Goal: Information Seeking & Learning: Check status

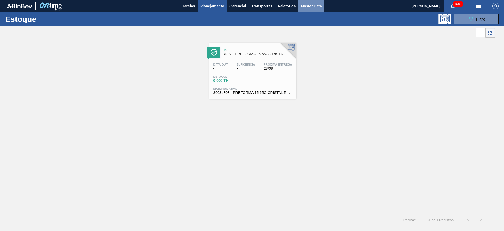
click at [313, 7] on span "Master Data" at bounding box center [311, 6] width 21 height 6
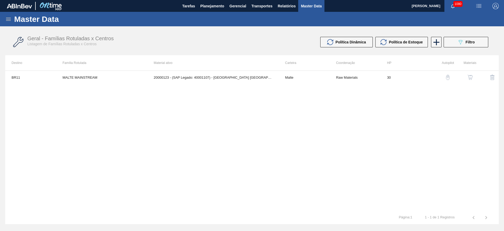
click at [9, 19] on icon at bounding box center [8, 19] width 5 height 3
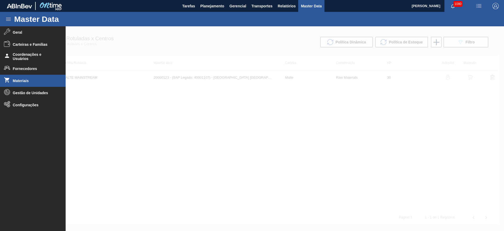
click at [20, 80] on span "Materiais" at bounding box center [34, 81] width 43 height 4
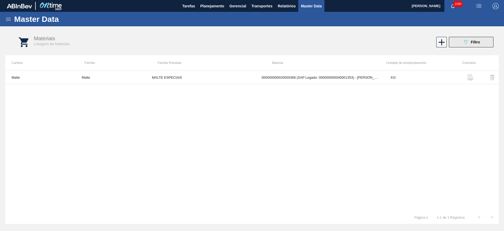
click at [473, 41] on span "Filtro" at bounding box center [475, 42] width 9 height 4
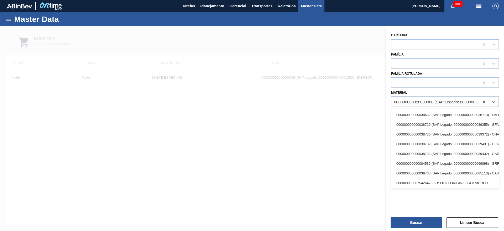
click at [399, 101] on div "000000000020000368 (SAP Legado: 000000000040001353) - MALTE TORRADO AMBEV BRASI…" at bounding box center [437, 102] width 86 height 4
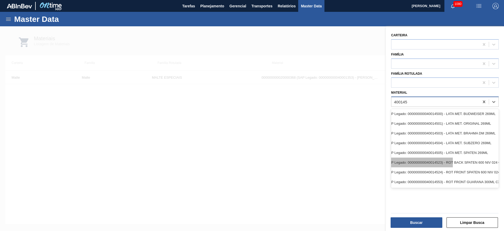
scroll to position [0, 46]
click at [402, 101] on input "400145" at bounding box center [401, 102] width 14 height 4
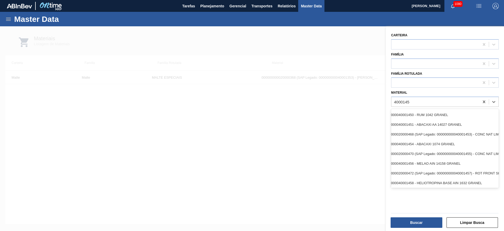
scroll to position [0, 0]
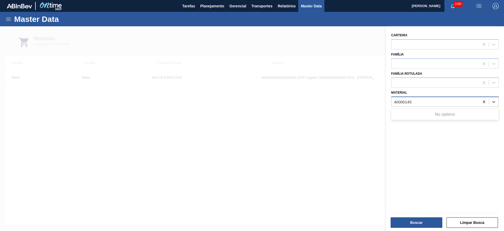
type input "4000145"
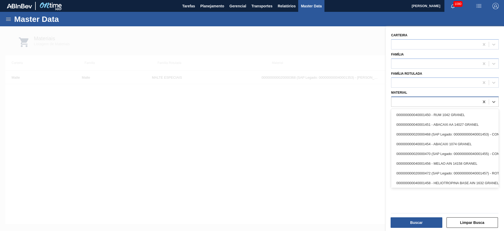
click at [414, 100] on div "4000145" at bounding box center [436, 102] width 88 height 8
type input "4"
type input "m"
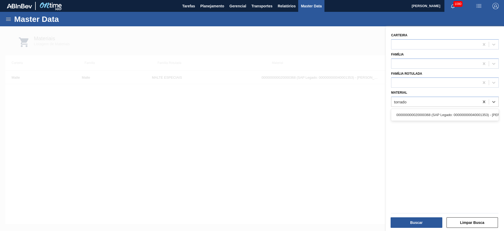
type input "torrado"
type input "traditional"
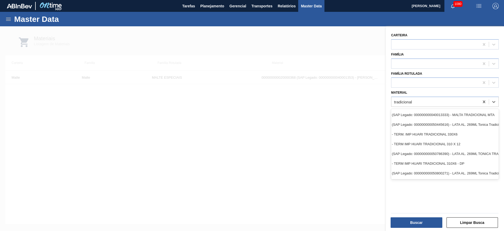
scroll to position [0, 48]
type input "tradicional"
click at [474, 227] on button "Limpar Busca" at bounding box center [473, 222] width 52 height 11
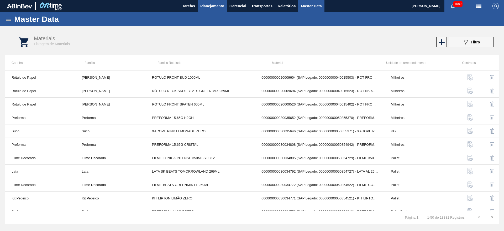
click at [212, 6] on span "Planejamento" at bounding box center [212, 6] width 24 height 6
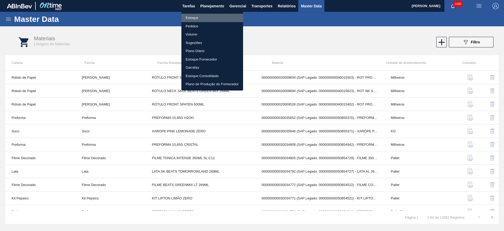
click at [193, 16] on li "Estoque" at bounding box center [213, 18] width 62 height 8
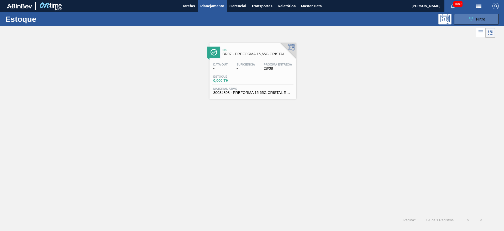
click at [477, 19] on span "Filtro" at bounding box center [481, 19] width 9 height 4
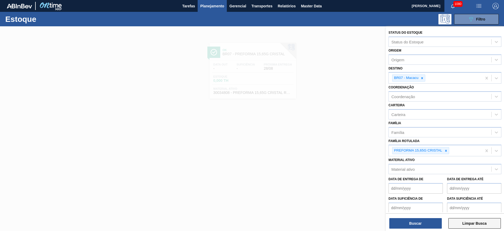
click at [476, 222] on button "Limpar Busca" at bounding box center [475, 223] width 53 height 11
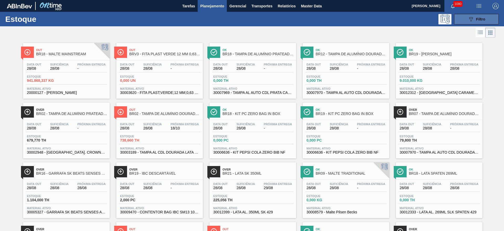
click at [469, 21] on icon "089F7B8B-B2A5-4AFE-B5C0-19BA573D28AC" at bounding box center [471, 19] width 6 height 6
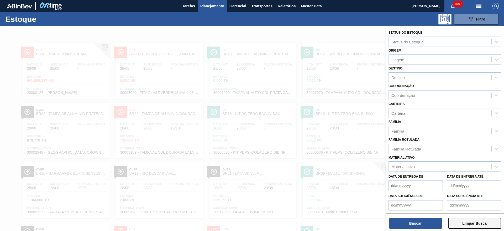
click at [477, 224] on button "Limpar Busca" at bounding box center [475, 223] width 53 height 11
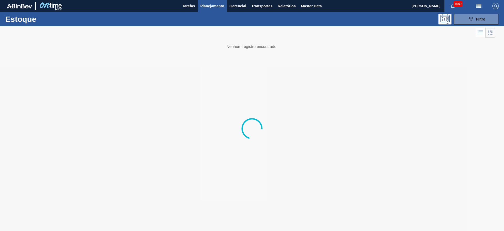
drag, startPoint x: 469, startPoint y: 21, endPoint x: 435, endPoint y: 35, distance: 36.6
click at [468, 21] on icon "089F7B8B-B2A5-4AFE-B5C0-19BA573D28AC" at bounding box center [471, 19] width 6 height 6
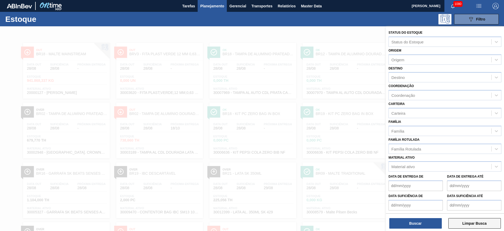
click at [473, 225] on button "Limpar Busca" at bounding box center [475, 223] width 53 height 11
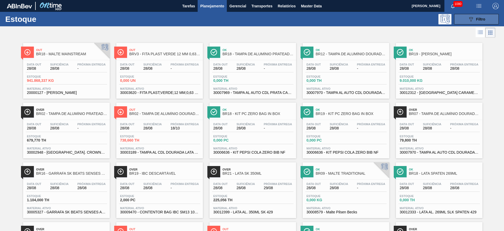
click at [471, 19] on icon "089F7B8B-B2A5-4AFE-B5C0-19BA573D28AC" at bounding box center [471, 19] width 6 height 6
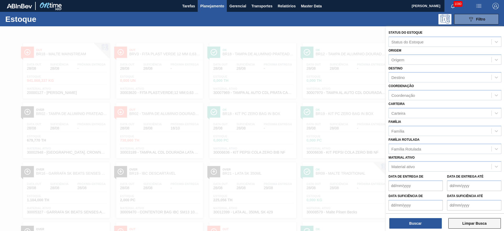
click at [467, 222] on button "Limpar Busca" at bounding box center [475, 223] width 53 height 11
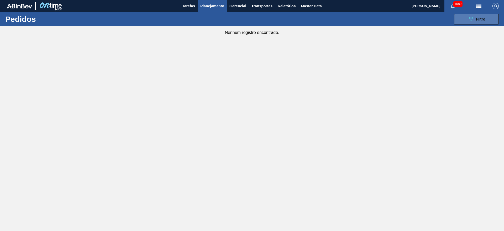
click at [484, 21] on span "Filtro" at bounding box center [481, 19] width 9 height 4
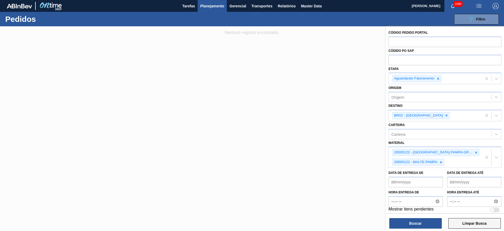
click at [474, 223] on button "Limpar Busca" at bounding box center [475, 223] width 53 height 11
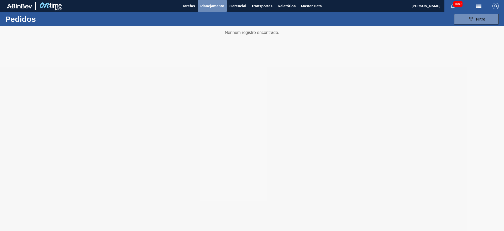
click at [213, 8] on span "Planejamento" at bounding box center [212, 6] width 24 height 6
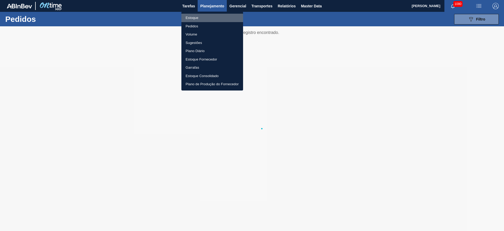
click at [192, 18] on li "Estoque" at bounding box center [213, 18] width 62 height 8
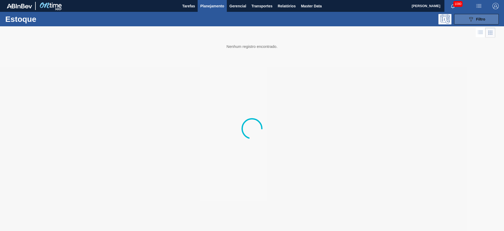
click at [475, 19] on div "089F7B8B-B2A5-4AFE-B5C0-19BA573D28AC Filtro" at bounding box center [477, 19] width 18 height 6
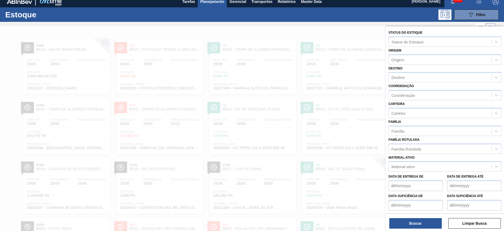
click at [408, 150] on div "Família Rotulada" at bounding box center [407, 148] width 30 height 4
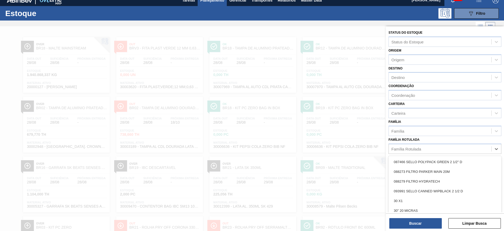
scroll to position [6, 0]
paste Rotulada "GARRAFA CORONA OW 330ML NIV24"
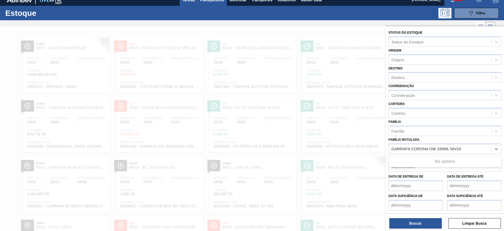
type Rotulada "GARRAFA CORONA OW 330ML NIV24"
paste Rotulada "GARRAFA CORONA CERO OW 330ML"
type Rotulada "GARRAFA CORONA CERO OW 330ML"
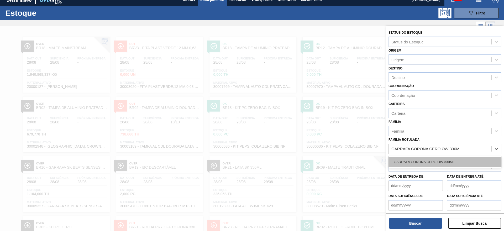
click at [406, 158] on div "GARRAFA CORONA CERO OW 330ML" at bounding box center [445, 162] width 113 height 10
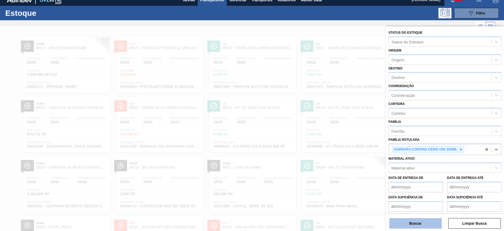
click at [411, 226] on button "Buscar" at bounding box center [416, 223] width 53 height 11
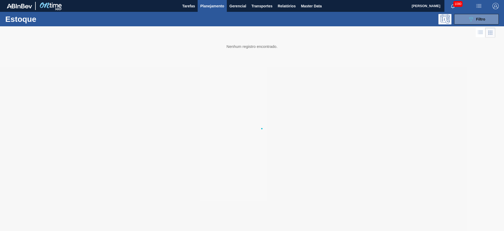
scroll to position [0, 0]
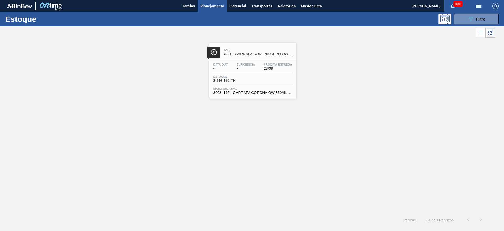
click at [240, 76] on span "Estoque" at bounding box center [232, 76] width 37 height 3
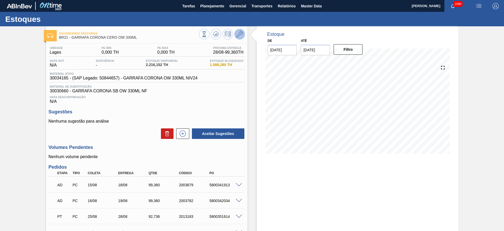
click at [239, 35] on icon at bounding box center [240, 34] width 6 height 6
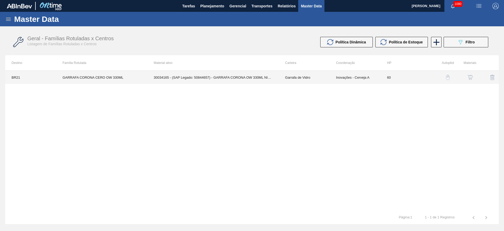
click at [324, 82] on td "Garrafa de Vidro" at bounding box center [304, 77] width 51 height 13
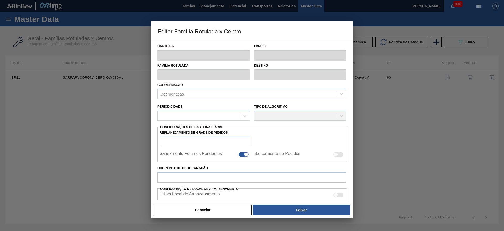
type input "Garrafa de Vidro"
type input "GARRAFA CORONA CERO OW 330ML"
type input "BR21 - Lages"
type input "0"
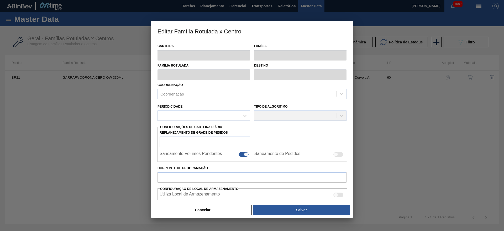
checkbox input "false"
type input "60"
type input "0"
type input "100"
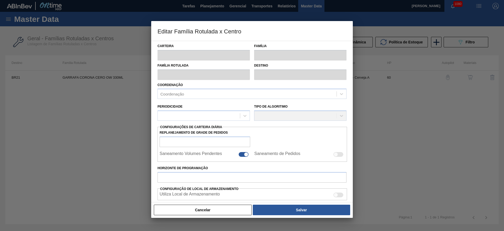
type input "0,000"
checkbox input "true"
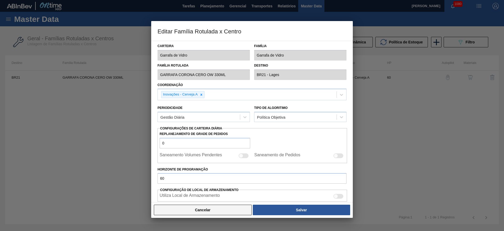
click at [231, 209] on button "Cancelar" at bounding box center [203, 209] width 98 height 11
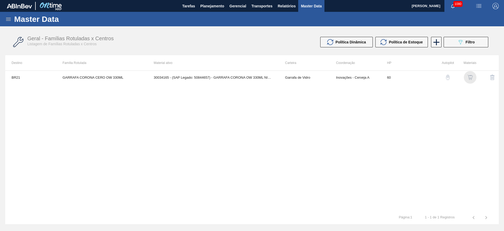
click at [470, 77] on img "button" at bounding box center [470, 77] width 5 height 5
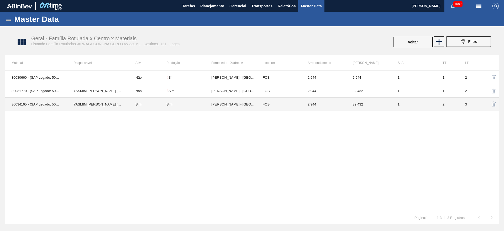
click at [159, 105] on td "Sim" at bounding box center [147, 103] width 37 height 13
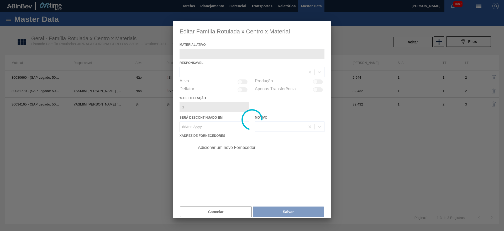
type ativo "30034165 - (SAP Legado: 50844657) - GARRAFA CORONA OW 330ML NIV24"
checkbox input "true"
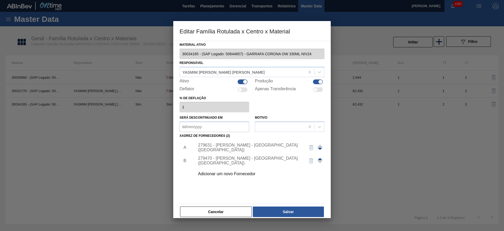
click at [222, 147] on div "279631 - OWENS - SÃO PAULO (SP)" at bounding box center [249, 147] width 103 height 9
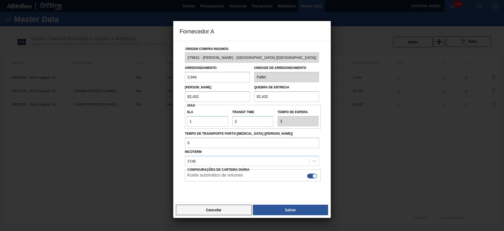
click at [225, 213] on button "Cancelar" at bounding box center [214, 209] width 76 height 11
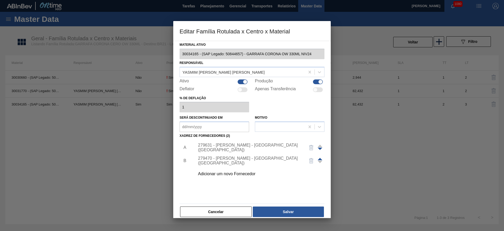
click at [236, 162] on div "279470 - OWENS - RIO DE JANEIRO (RJ)" at bounding box center [249, 160] width 103 height 9
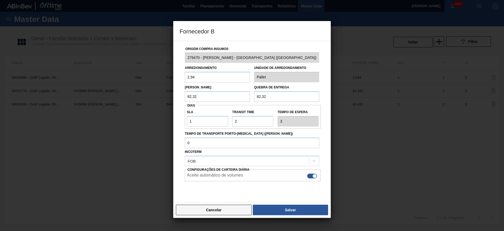
click at [223, 209] on button "Cancelar" at bounding box center [214, 209] width 76 height 11
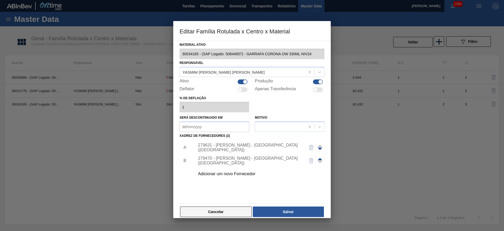
click at [224, 216] on button "Cancelar" at bounding box center [216, 211] width 72 height 11
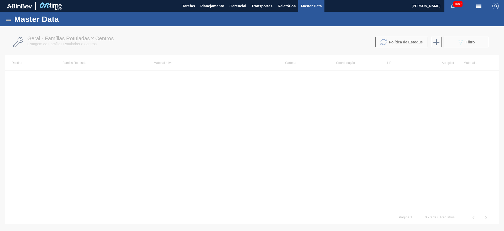
click at [9, 20] on icon at bounding box center [8, 19] width 5 height 3
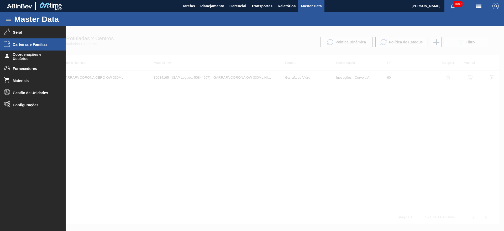
click at [29, 44] on span "Carteiras e Famílias" at bounding box center [34, 44] width 43 height 4
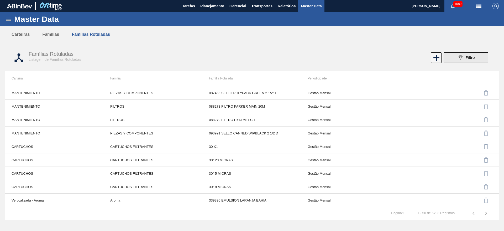
click at [474, 57] on span "Filtro" at bounding box center [470, 57] width 9 height 4
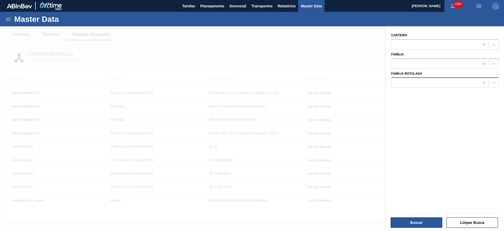
click at [403, 82] on div at bounding box center [436, 83] width 88 height 8
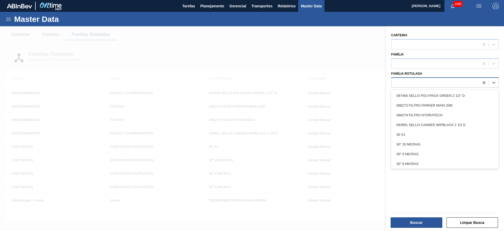
paste Rotulada "GARRAFA CORONA CERO OW 330ML"
type Rotulada "GARRAFA CORONA CERO OW 330ML"
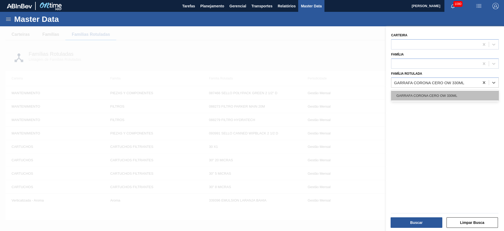
click at [413, 95] on div "GARRAFA CORONA CERO OW 330ML" at bounding box center [445, 96] width 108 height 10
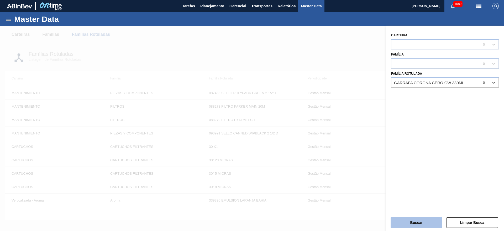
click at [423, 223] on button "Buscar" at bounding box center [417, 222] width 52 height 11
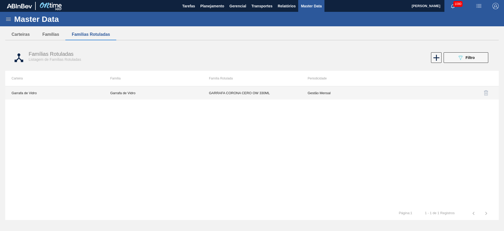
click at [326, 95] on td "Gestão Mensal" at bounding box center [351, 92] width 99 height 13
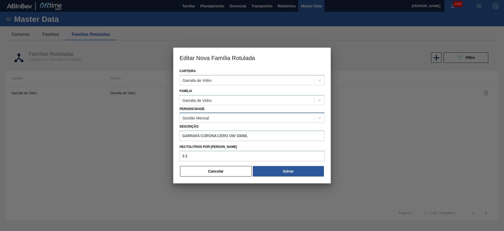
click at [204, 119] on div "Gestão Mensal" at bounding box center [196, 118] width 27 height 4
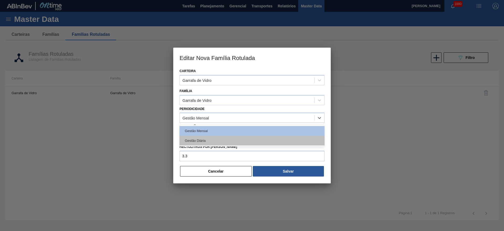
click at [204, 138] on div "Gestão Diária" at bounding box center [252, 141] width 145 height 10
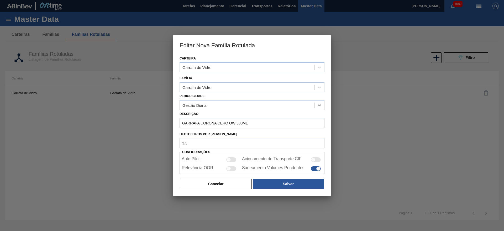
click at [231, 169] on div at bounding box center [231, 168] width 10 height 5
checkbox input "true"
click at [276, 182] on button "Salvar" at bounding box center [288, 183] width 71 height 11
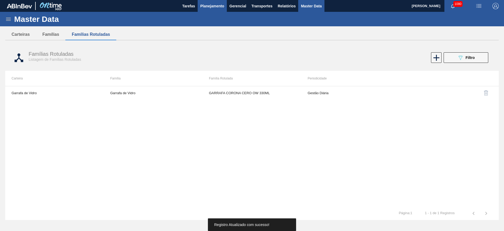
click at [208, 7] on span "Planejamento" at bounding box center [212, 6] width 24 height 6
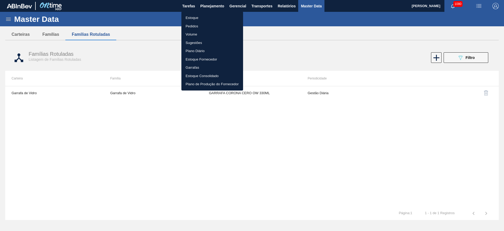
click at [193, 15] on li "Estoque" at bounding box center [213, 18] width 62 height 8
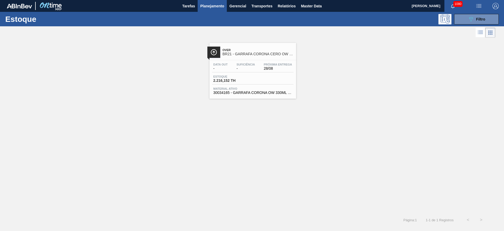
click at [262, 81] on div "Estoque 2.216,152 TH" at bounding box center [252, 79] width 81 height 9
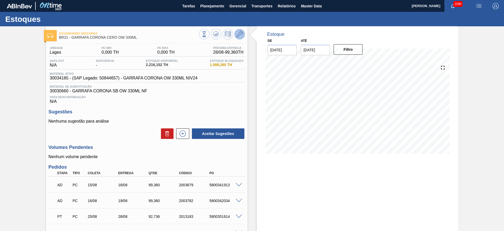
click at [240, 34] on icon at bounding box center [240, 34] width 6 height 6
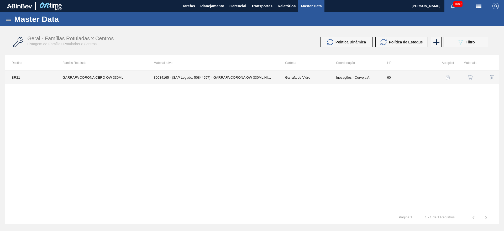
click at [265, 76] on td "30034165 - (SAP Legado: 50844657) - GARRAFA CORONA OW 330ML NIV24" at bounding box center [213, 77] width 131 height 13
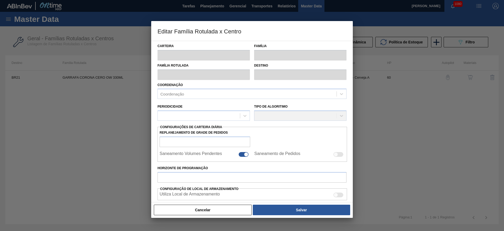
type input "Garrafa de Vidro"
type input "GARRAFA CORONA CERO OW 330ML"
type input "BR21 - Lages"
type input "0"
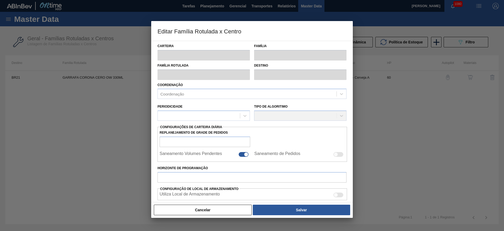
checkbox input "false"
type input "60"
type input "0"
type input "100"
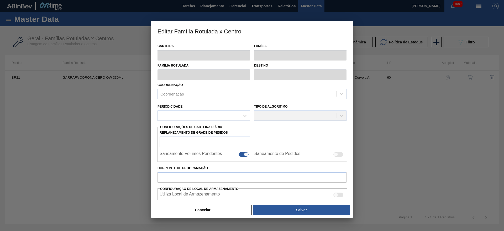
type input "0,000"
checkbox input "true"
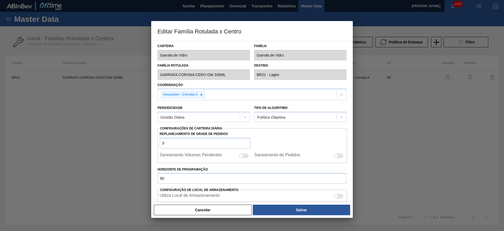
scroll to position [39, 0]
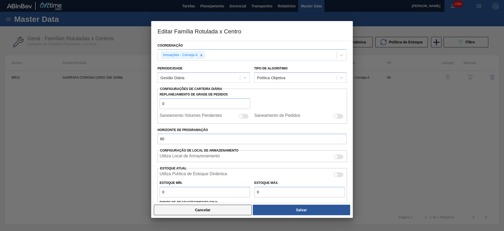
click at [231, 215] on button "Cancelar" at bounding box center [203, 209] width 98 height 11
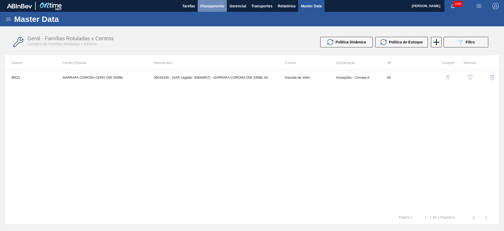
click at [209, 7] on span "Planejamento" at bounding box center [212, 6] width 24 height 6
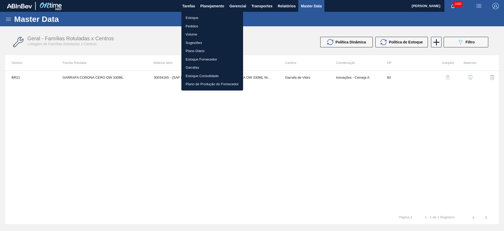
click at [254, 167] on div at bounding box center [252, 115] width 504 height 231
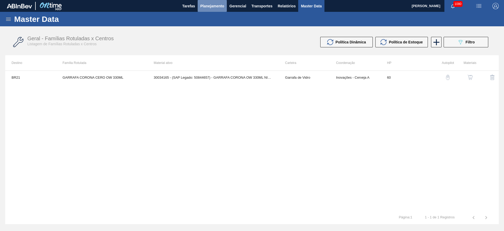
click at [211, 3] on span "Planejamento" at bounding box center [212, 6] width 24 height 6
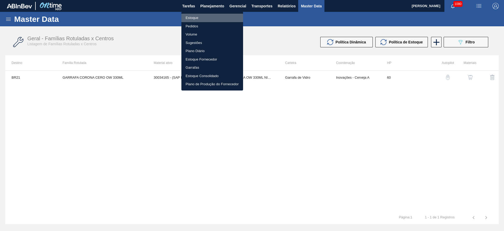
click at [195, 16] on li "Estoque" at bounding box center [213, 18] width 62 height 8
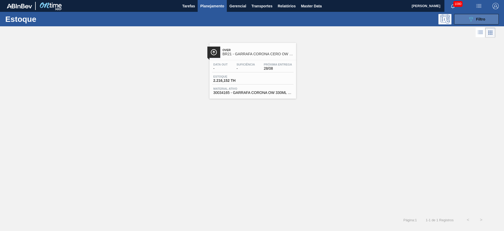
click at [472, 20] on icon "089F7B8B-B2A5-4AFE-B5C0-19BA573D28AC" at bounding box center [471, 19] width 6 height 6
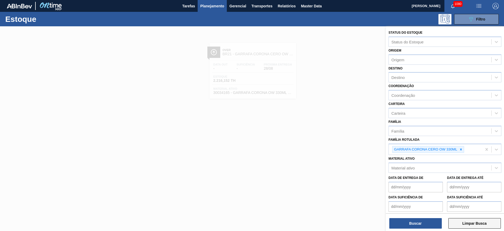
click at [465, 224] on button "Limpar Busca" at bounding box center [475, 223] width 53 height 11
